Goal: Transaction & Acquisition: Purchase product/service

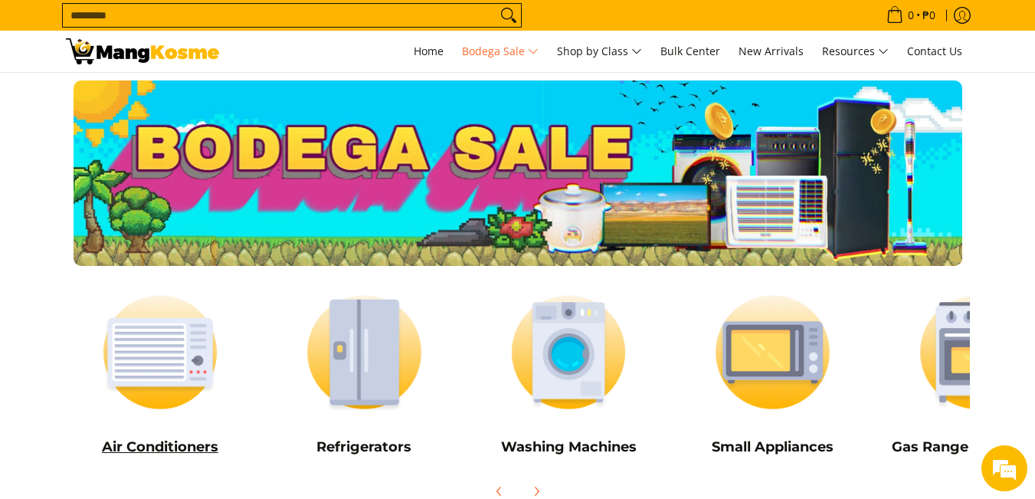
click at [155, 369] on img at bounding box center [160, 352] width 189 height 142
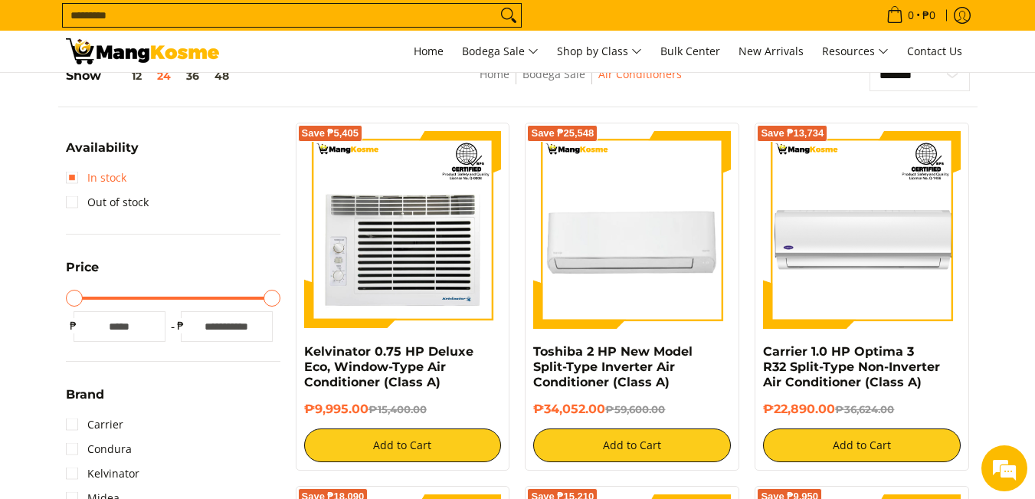
click at [75, 178] on link "In stock" at bounding box center [96, 177] width 61 height 25
